Goal: Information Seeking & Learning: Learn about a topic

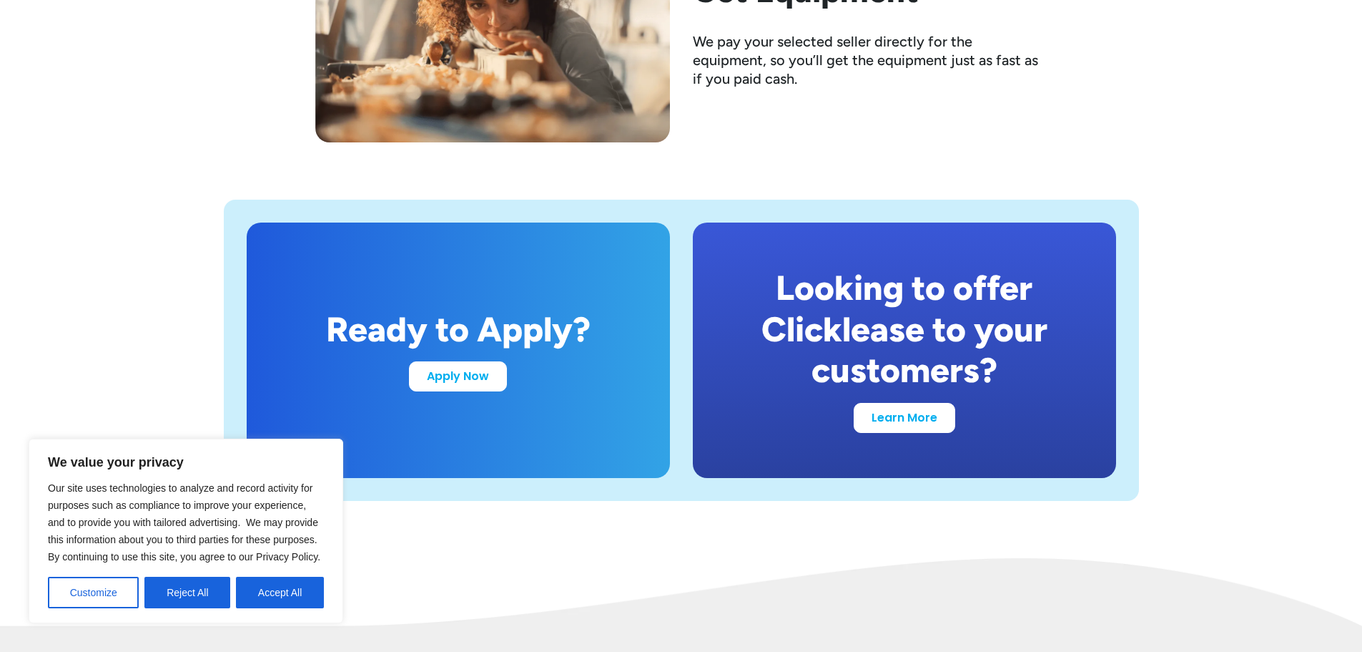
scroll to position [2718, 0]
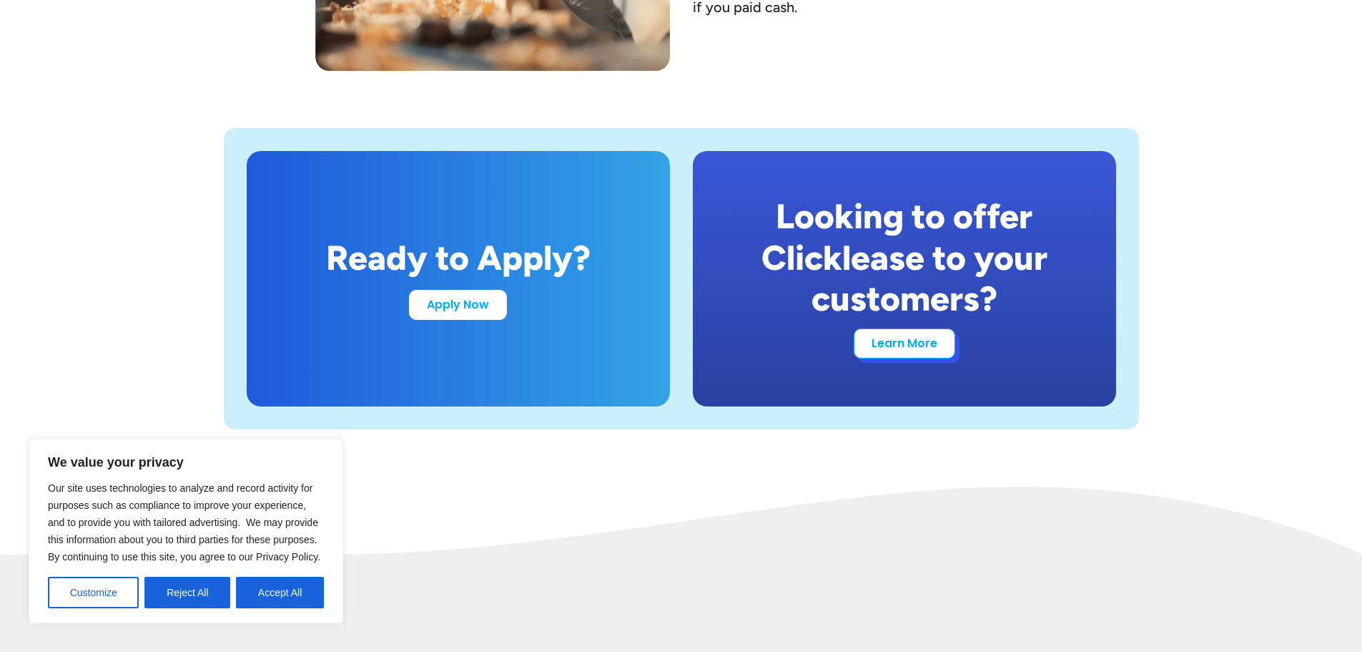
click at [887, 342] on link "Learn More" at bounding box center [905, 343] width 102 height 30
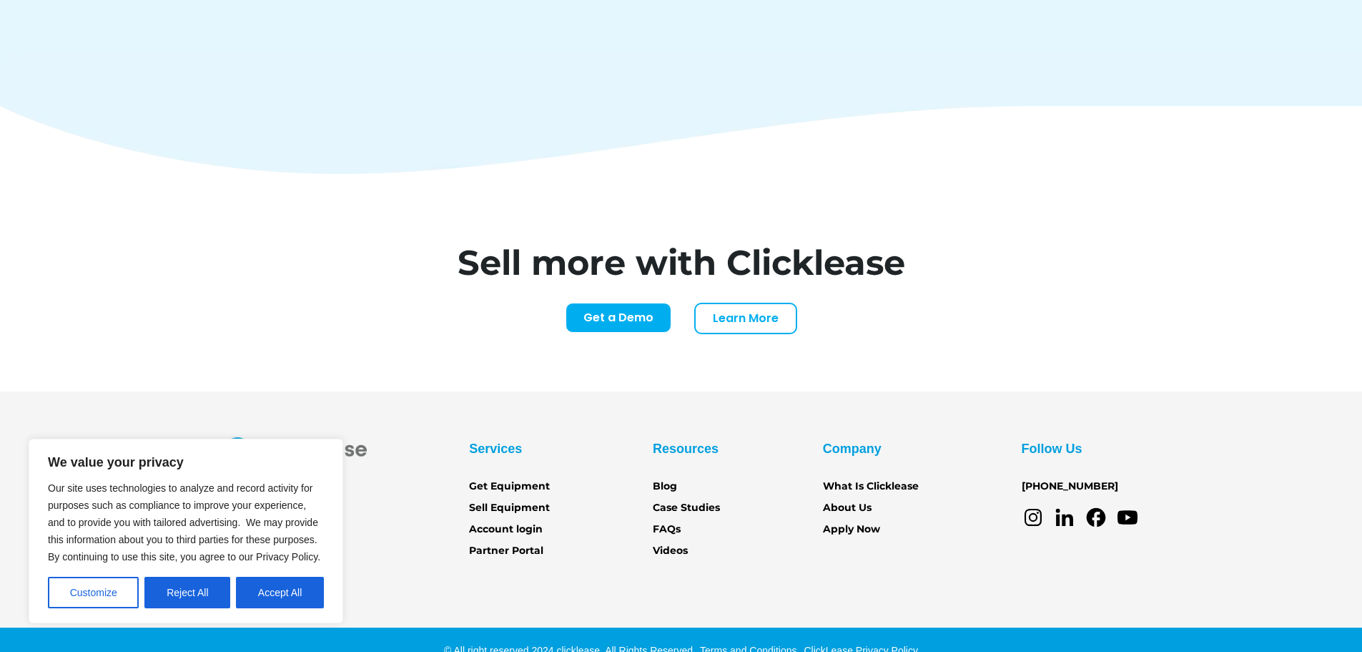
scroll to position [6000, 0]
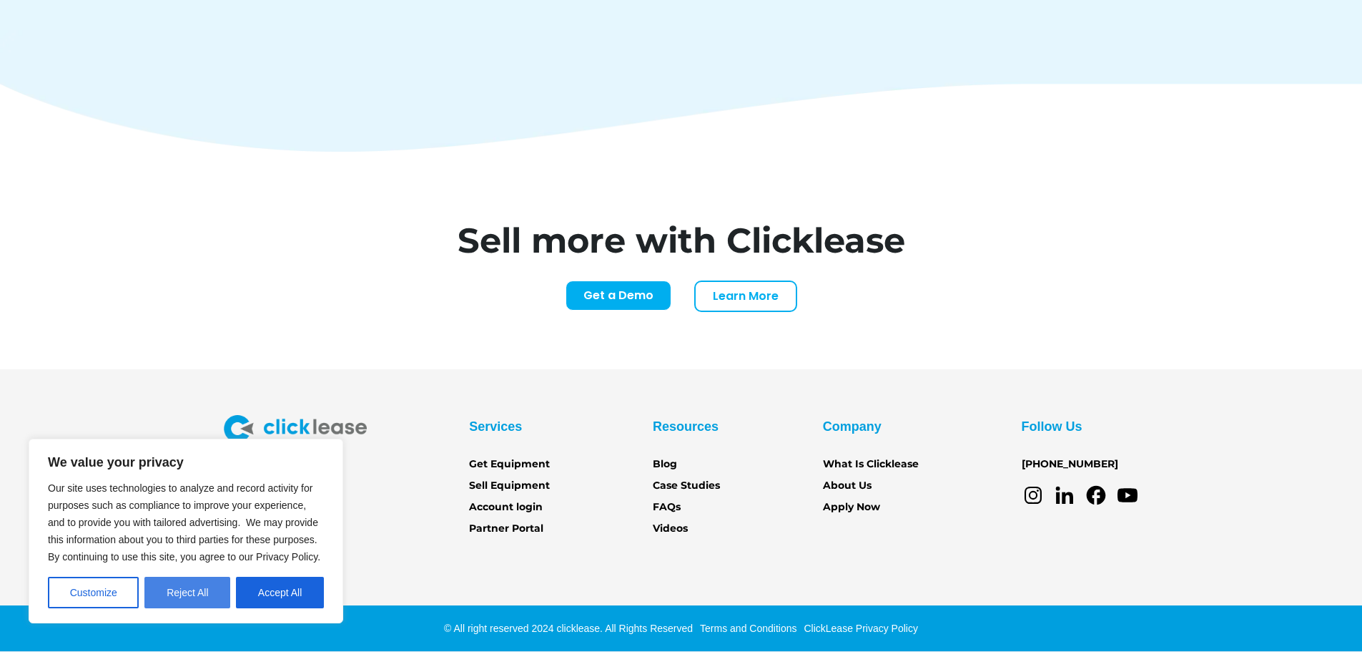
click at [182, 584] on button "Reject All" at bounding box center [187, 591] width 86 height 31
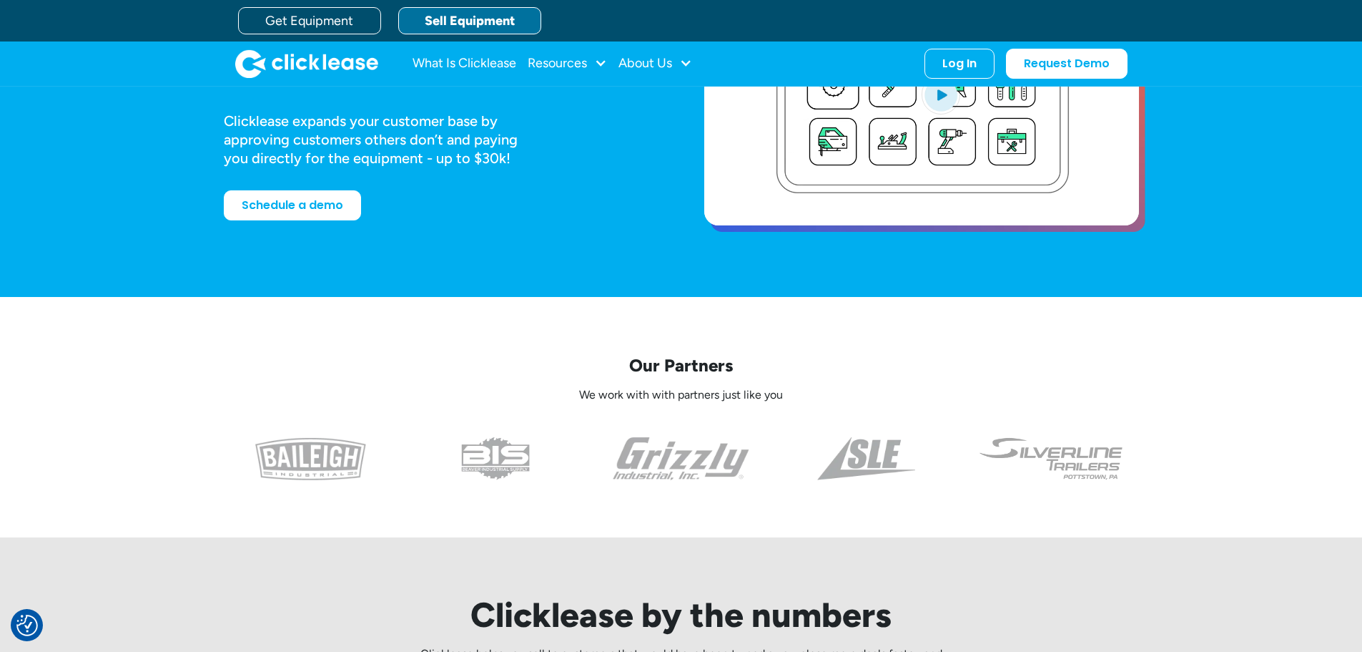
scroll to position [0, 0]
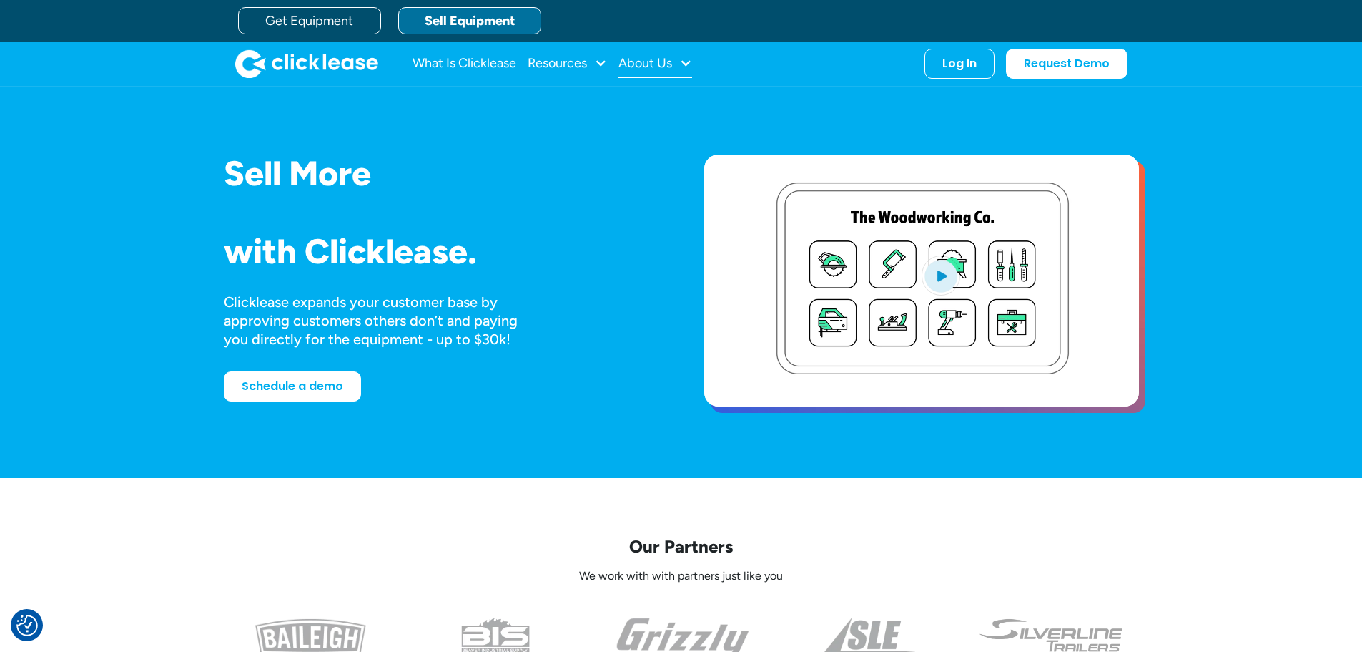
click at [667, 63] on div "About Us" at bounding box center [646, 63] width 54 height 0
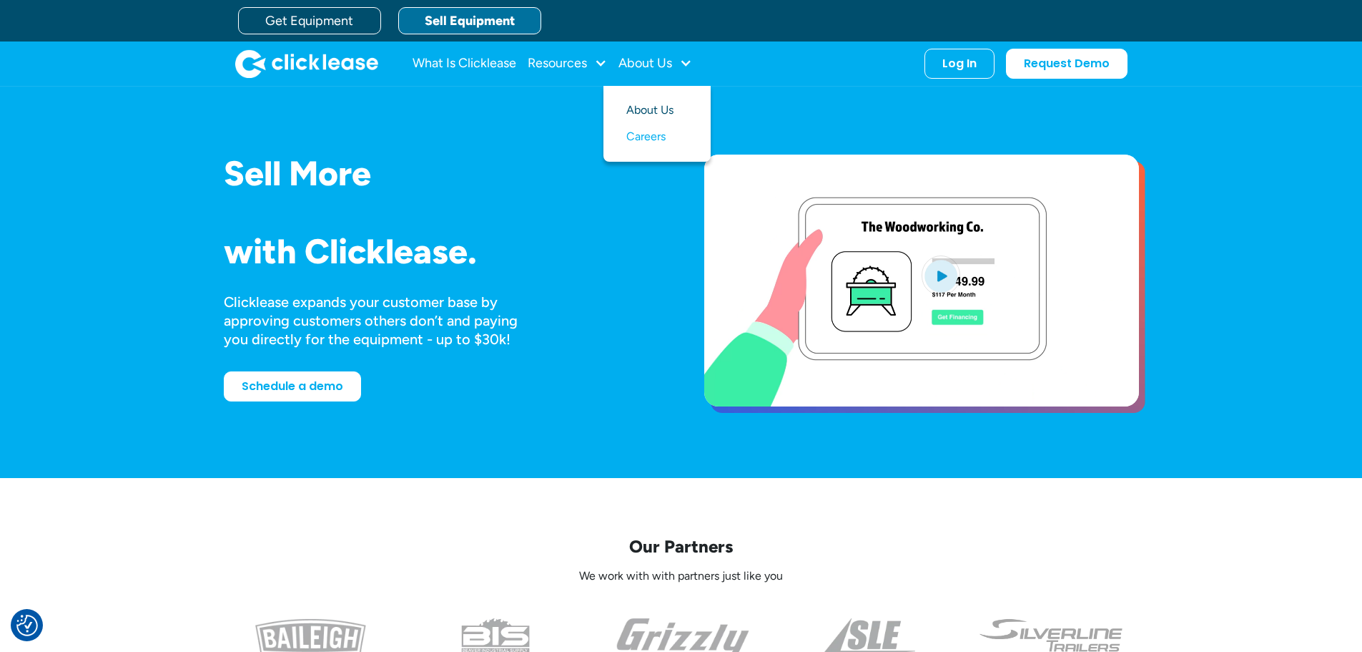
click at [649, 108] on link "About Us" at bounding box center [657, 110] width 62 height 26
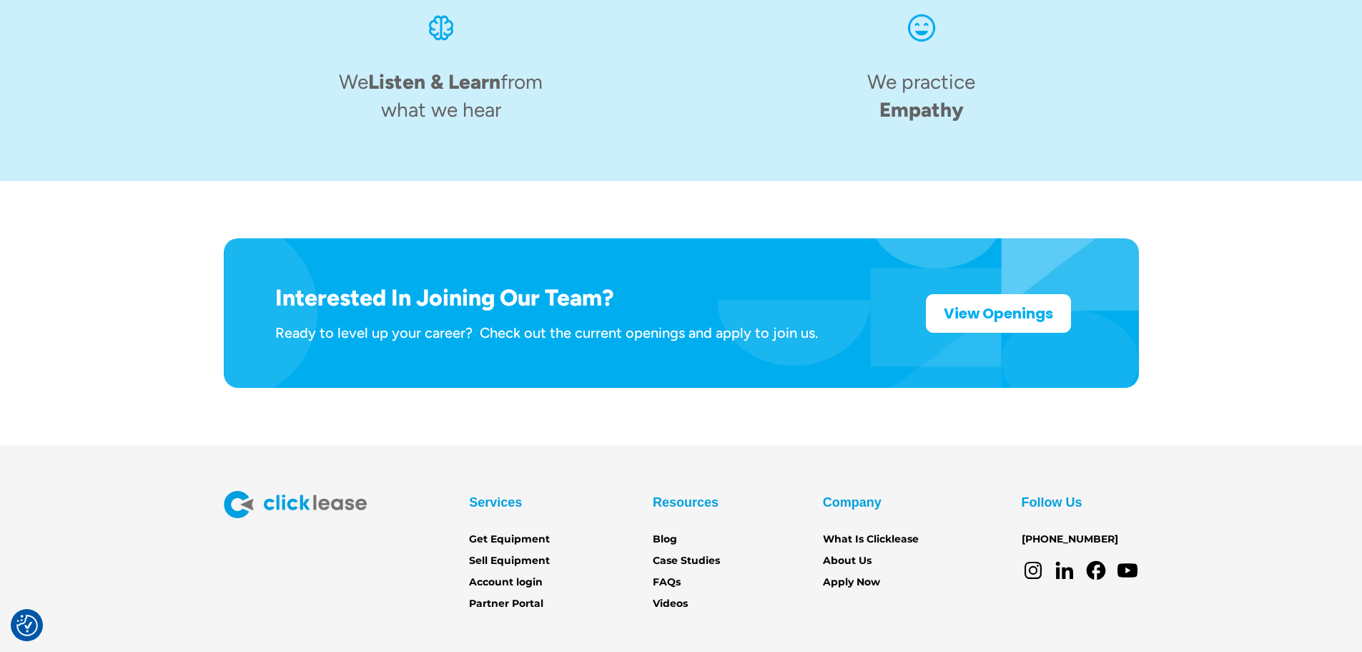
scroll to position [2226, 0]
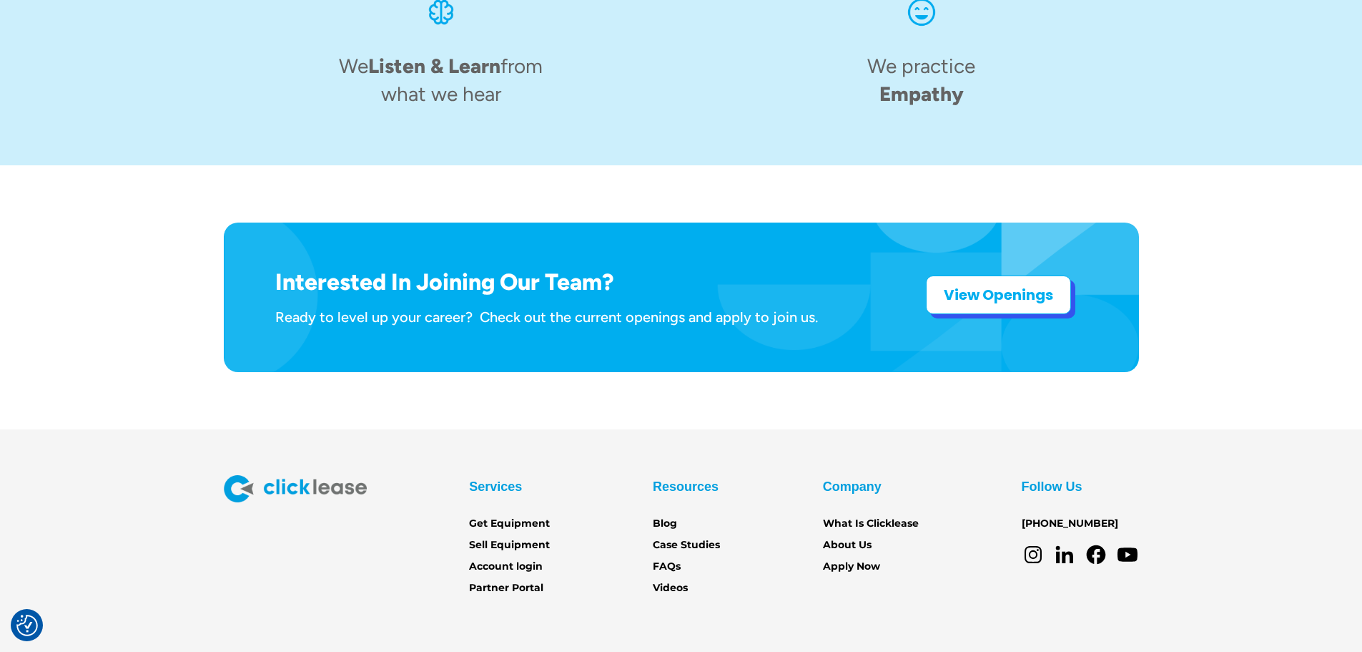
click at [954, 285] on strong "View Openings" at bounding box center [998, 295] width 109 height 20
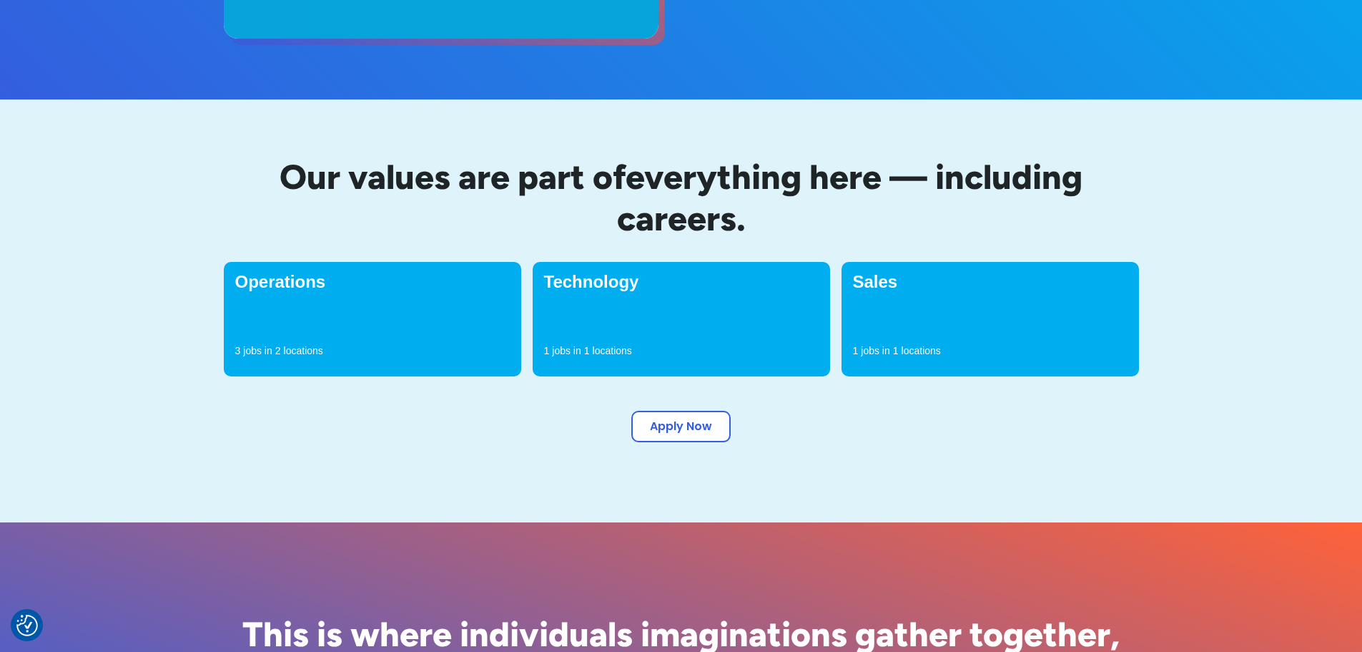
scroll to position [358, 0]
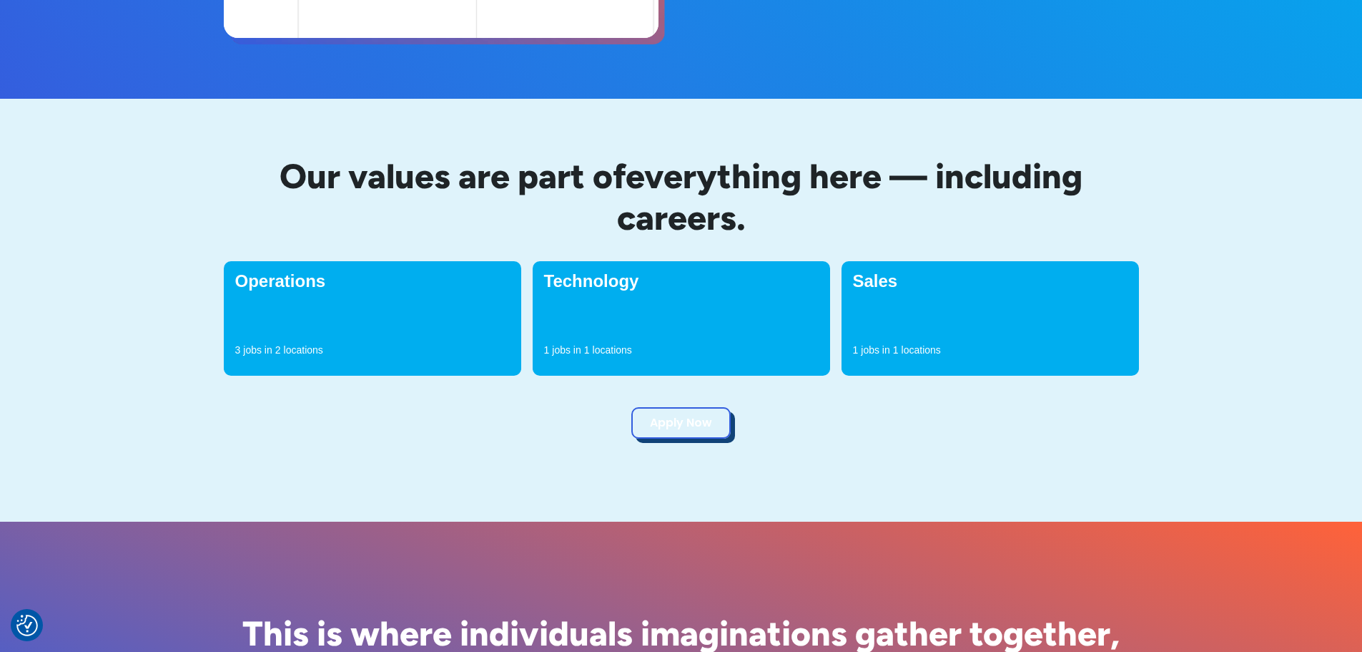
click at [689, 421] on link "Apply Now" at bounding box center [680, 422] width 99 height 31
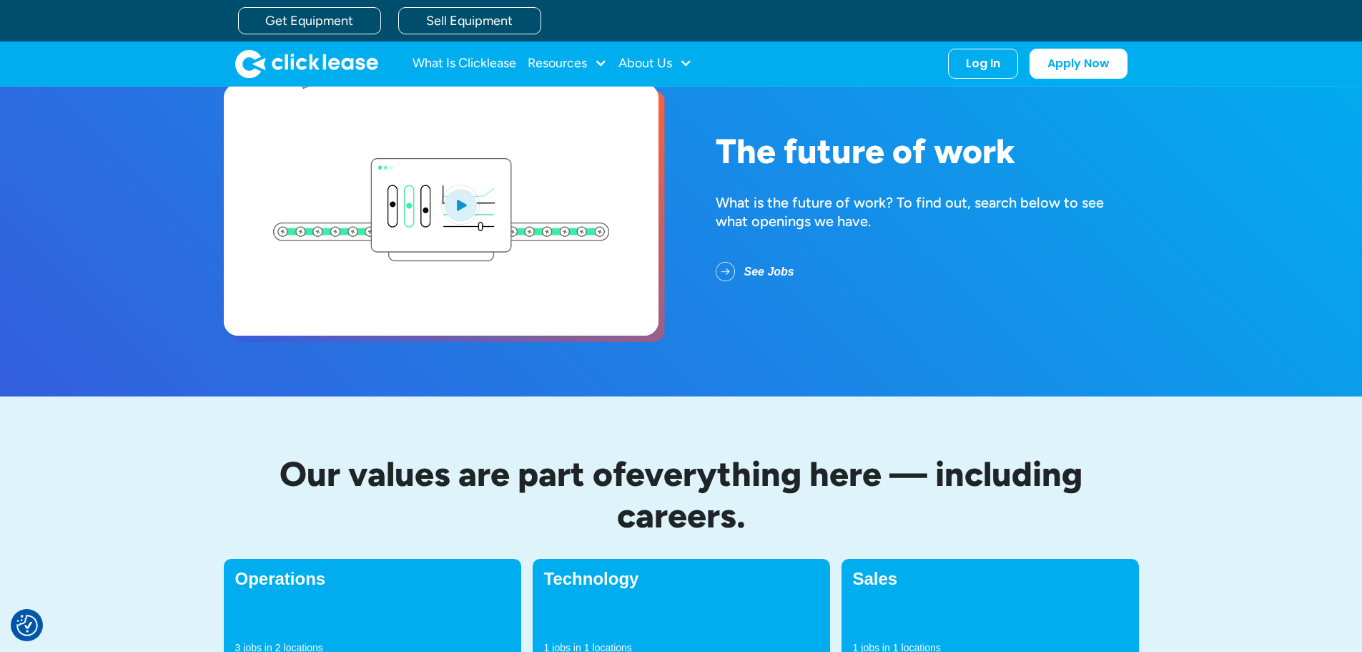
scroll to position [0, 0]
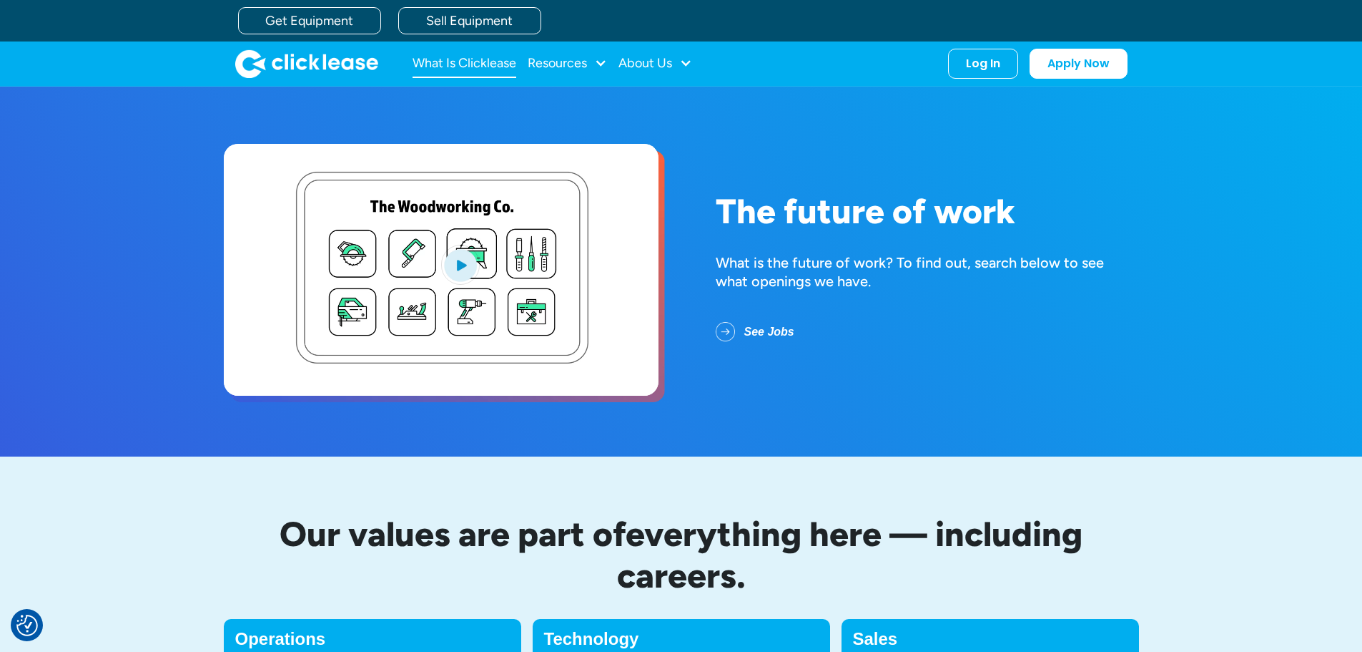
click at [475, 64] on link "What Is Clicklease" at bounding box center [465, 63] width 104 height 29
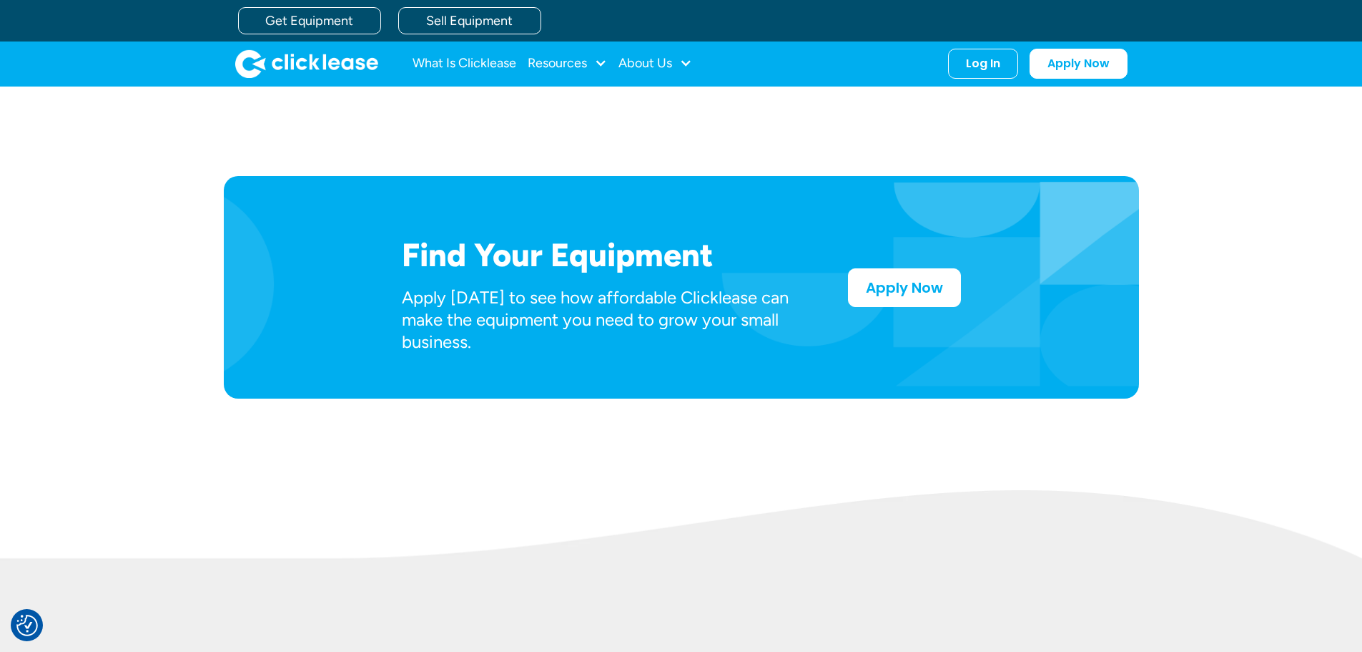
scroll to position [143, 0]
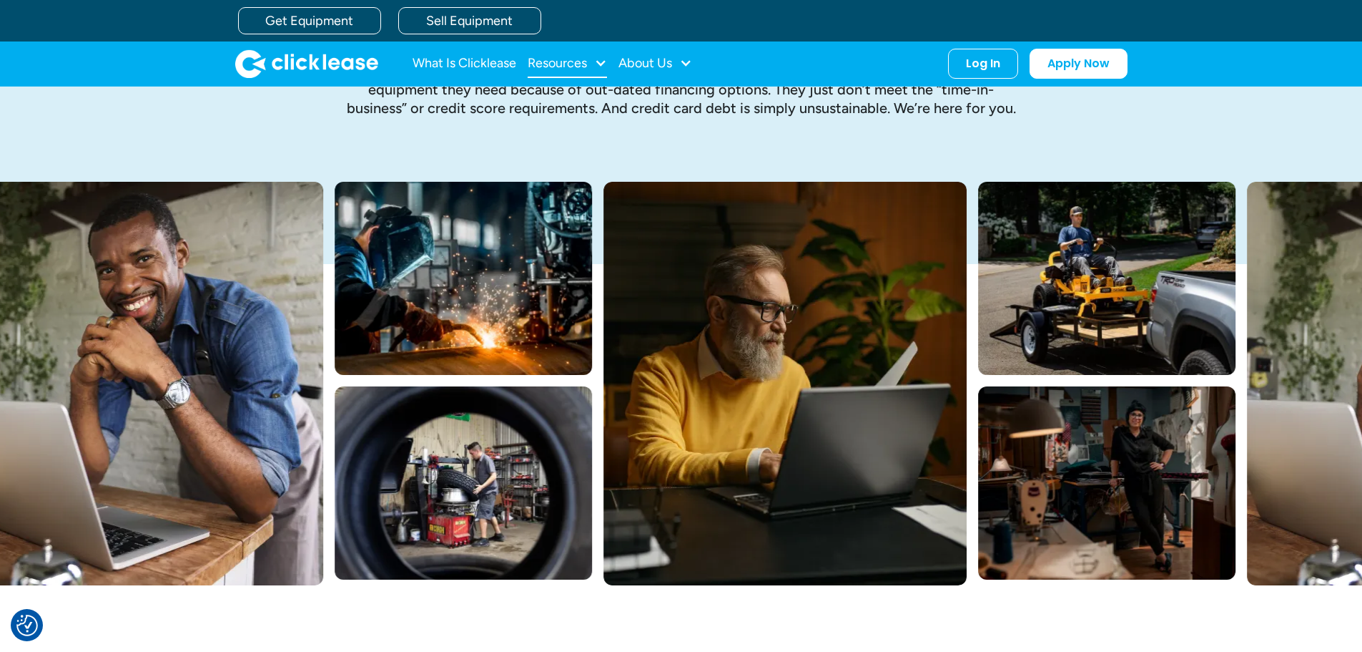
click at [562, 63] on div "Resources" at bounding box center [557, 63] width 59 height 0
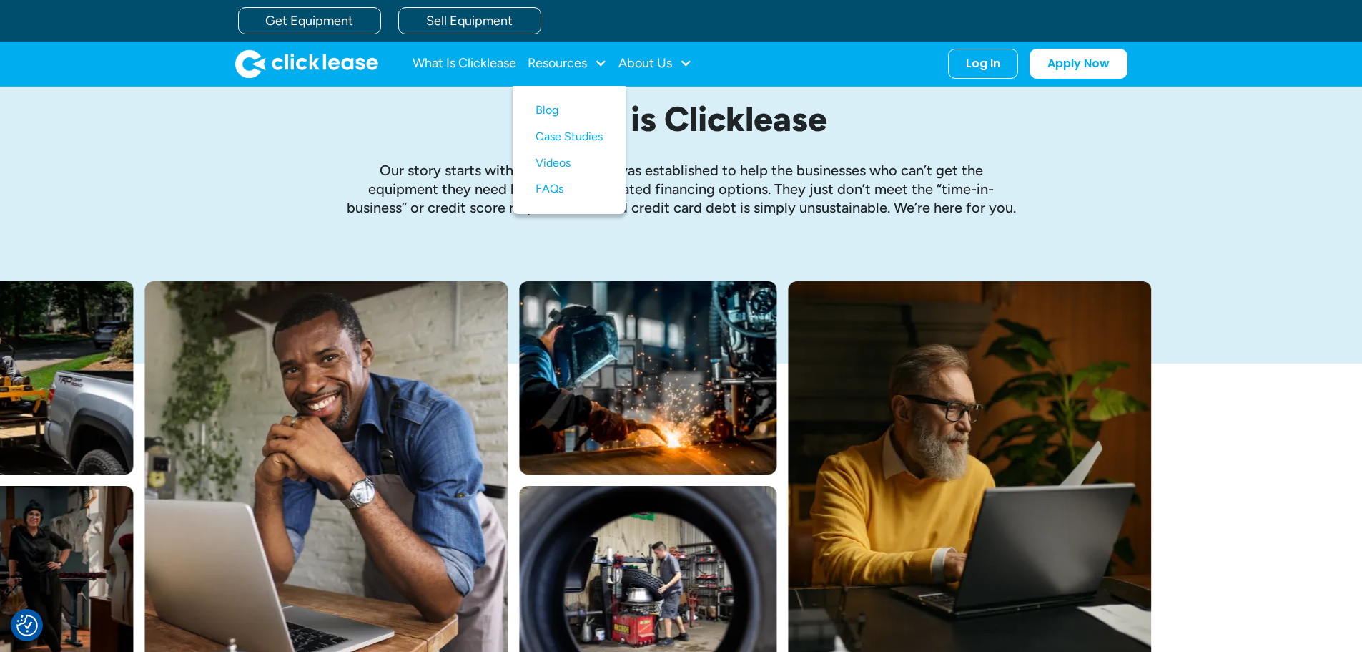
scroll to position [0, 0]
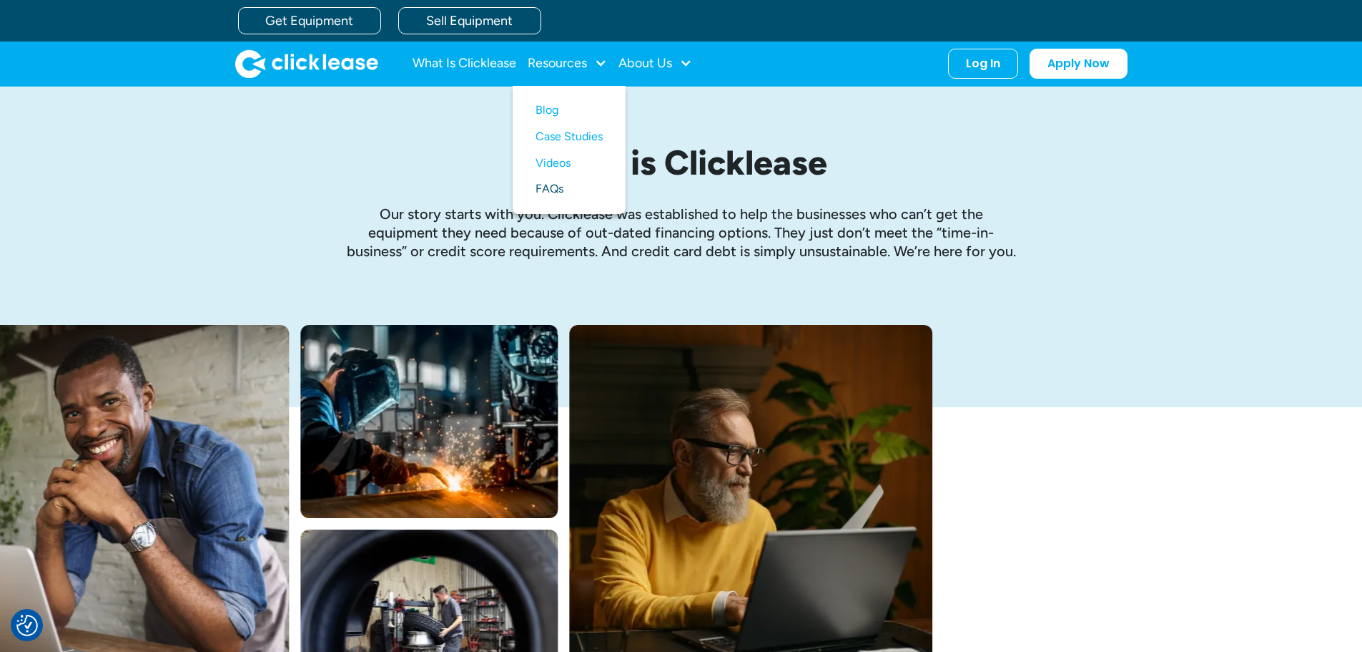
click at [552, 189] on link "FAQs" at bounding box center [569, 189] width 67 height 26
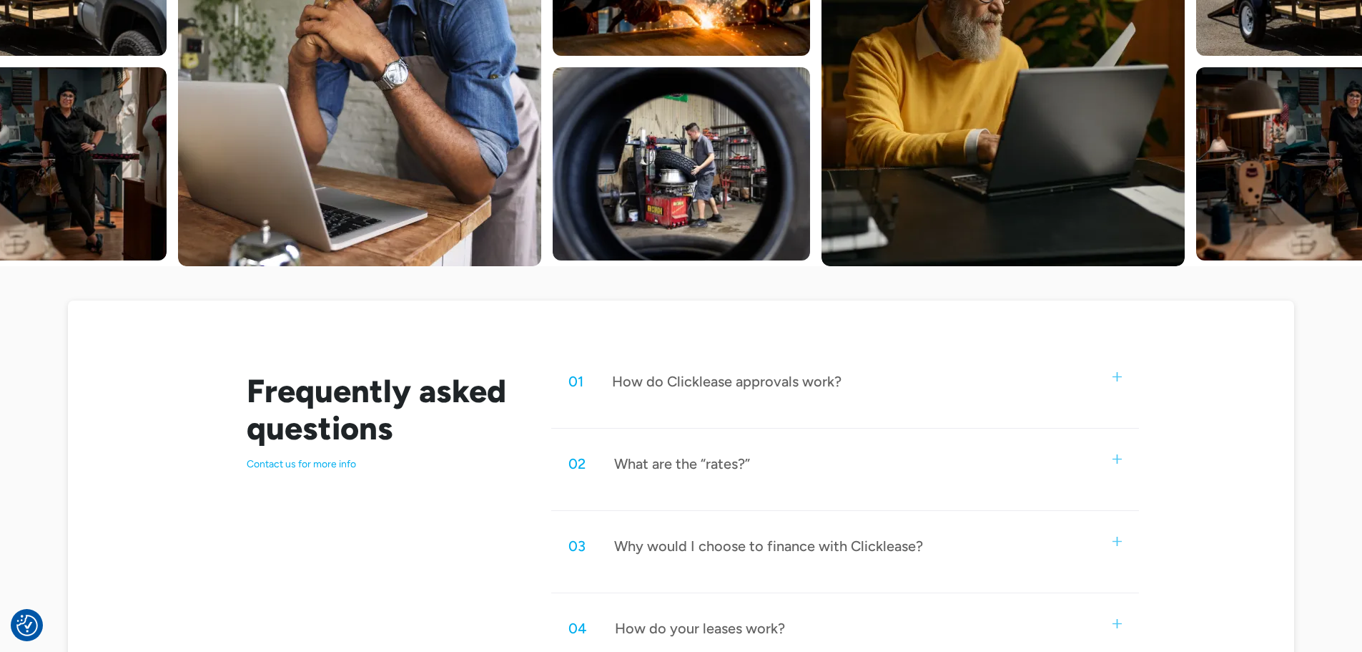
scroll to position [501, 0]
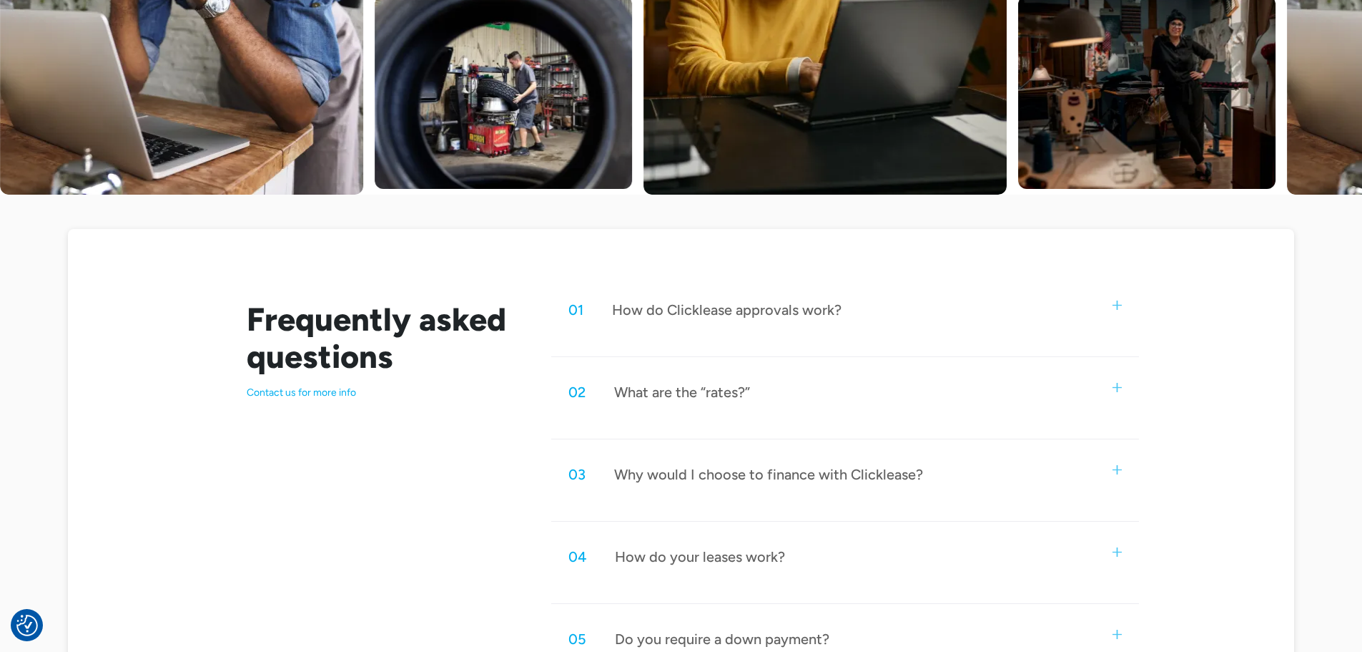
click at [805, 388] on div "02 What are the “rates?”" at bounding box center [844, 391] width 587 height 47
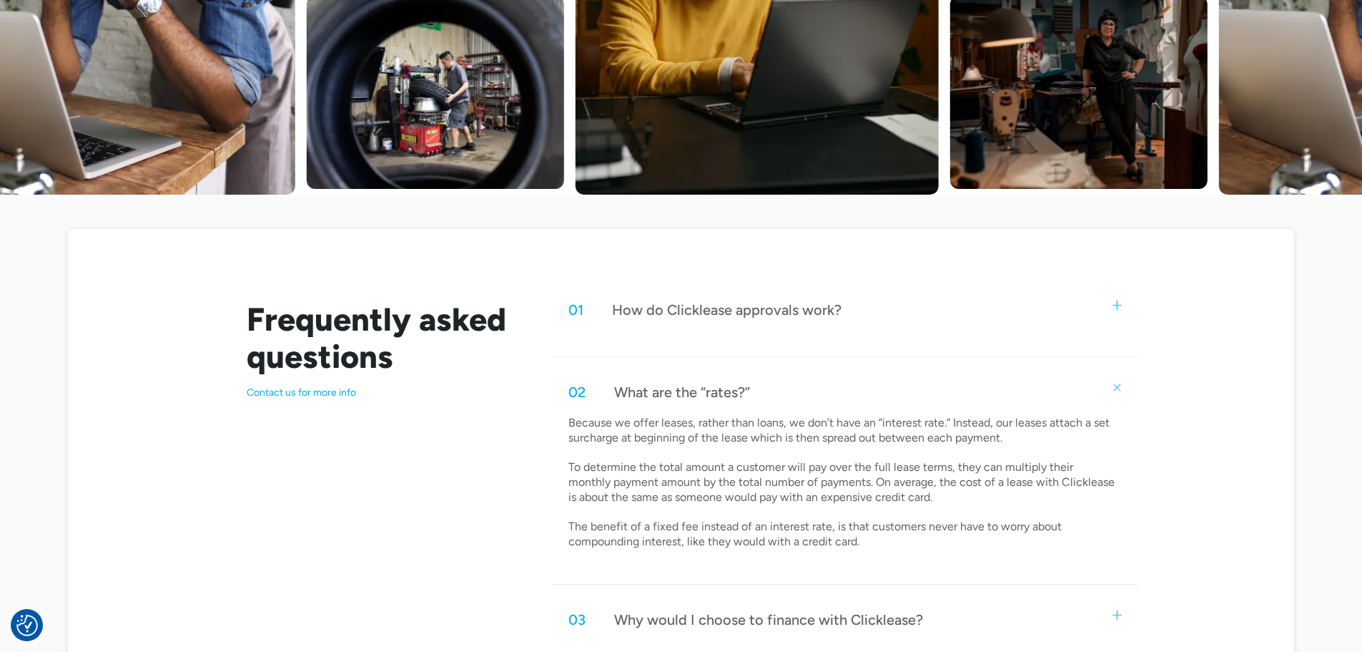
click at [805, 388] on div "02 What are the “rates?”" at bounding box center [844, 391] width 587 height 47
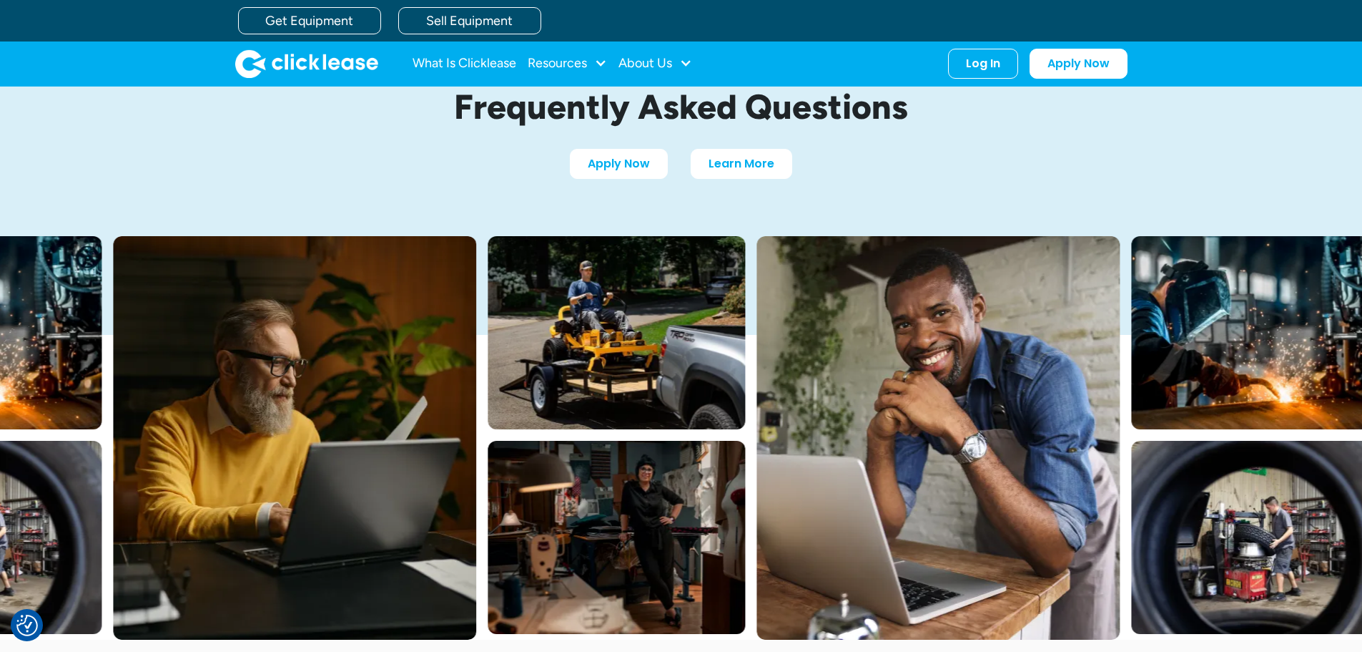
scroll to position [0, 0]
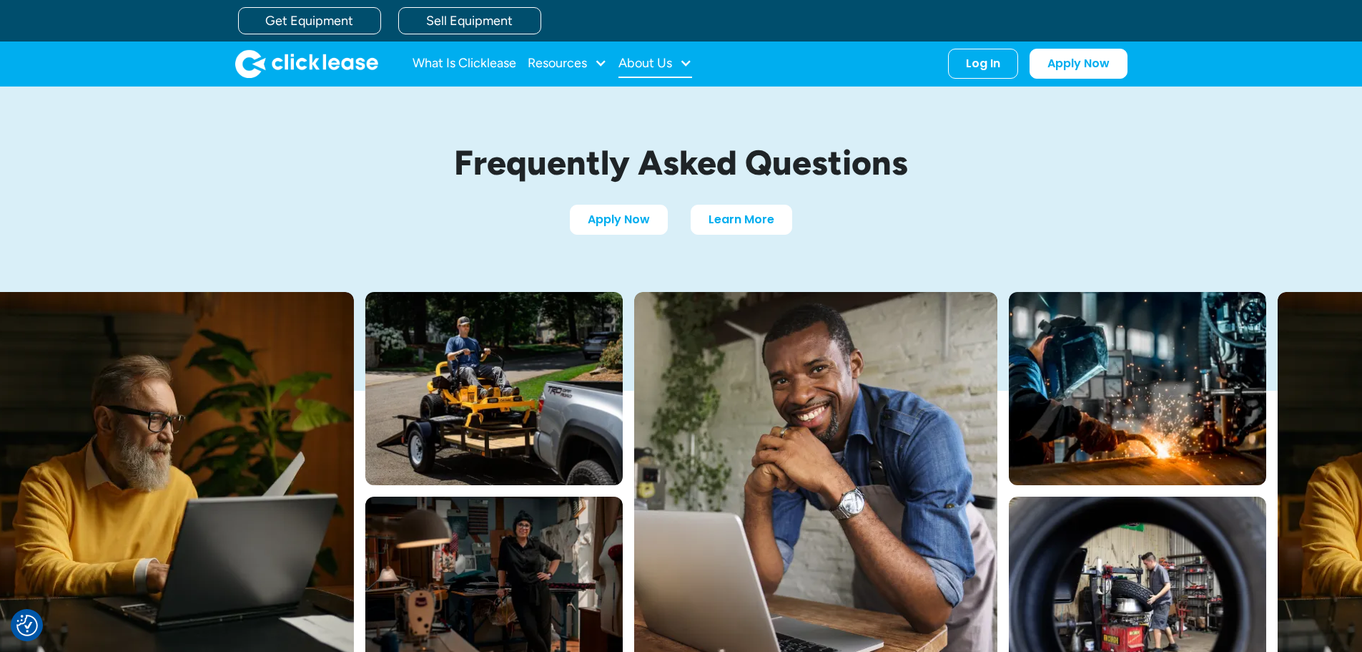
click at [672, 63] on div "About Us" at bounding box center [646, 63] width 54 height 0
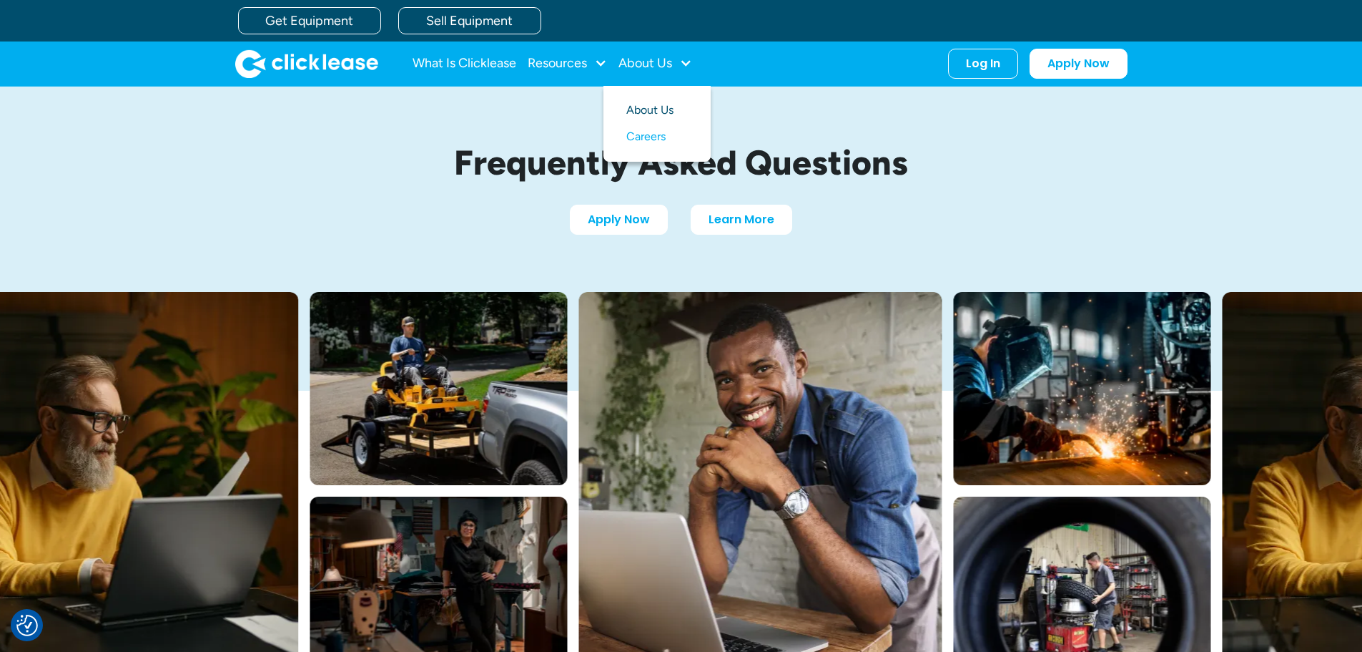
click at [657, 109] on link "About Us" at bounding box center [657, 110] width 62 height 26
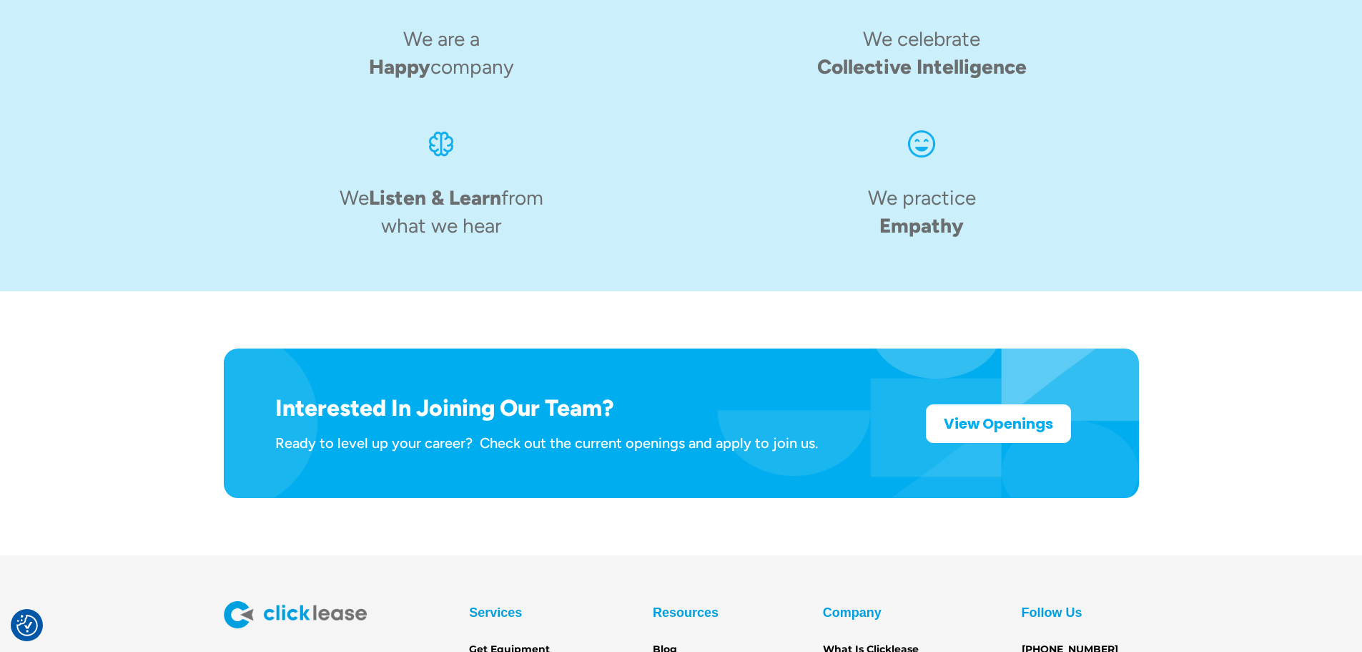
scroll to position [2226, 0]
